Goal: Task Accomplishment & Management: Manage account settings

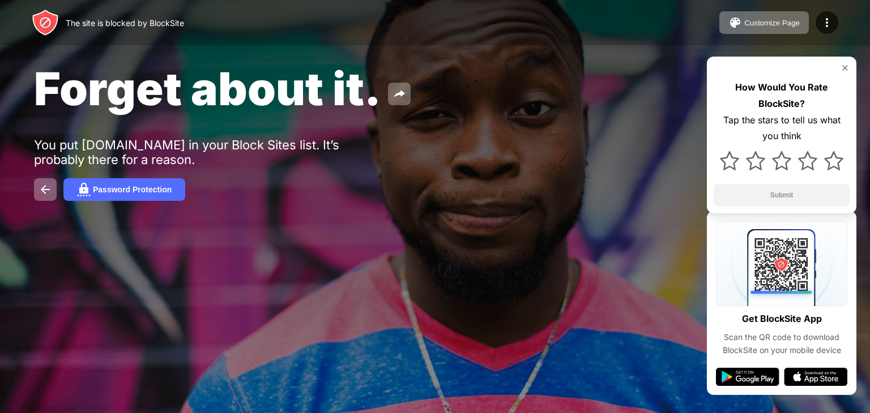
drag, startPoint x: 0, startPoint y: 0, endPoint x: 207, endPoint y: 159, distance: 260.9
click at [207, 159] on div "You put [DOMAIN_NAME] in your Block Sites list. It’s probably there for a reaso…" at bounding box center [209, 152] width 350 height 29
click at [55, 200] on button at bounding box center [45, 189] width 23 height 23
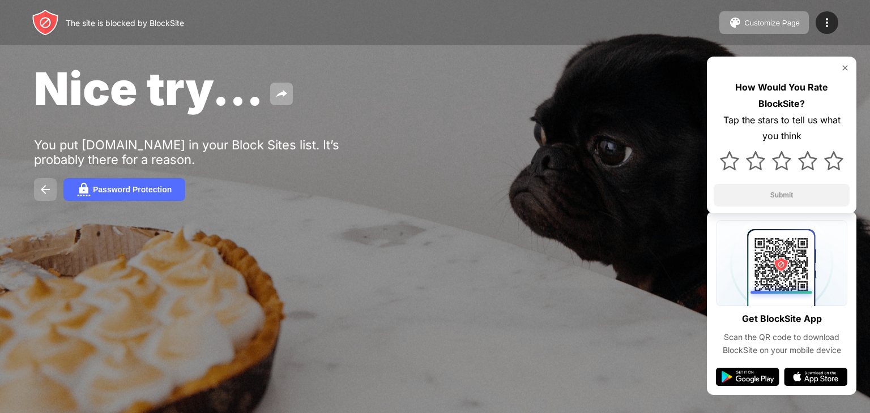
click at [40, 186] on img at bounding box center [45, 190] width 14 height 14
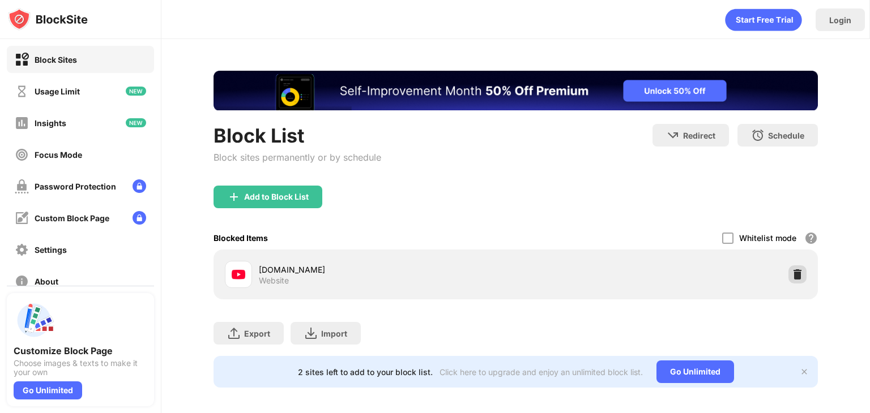
click at [791, 269] on img at bounding box center [796, 274] width 11 height 11
